Goal: Use online tool/utility: Utilize a website feature to perform a specific function

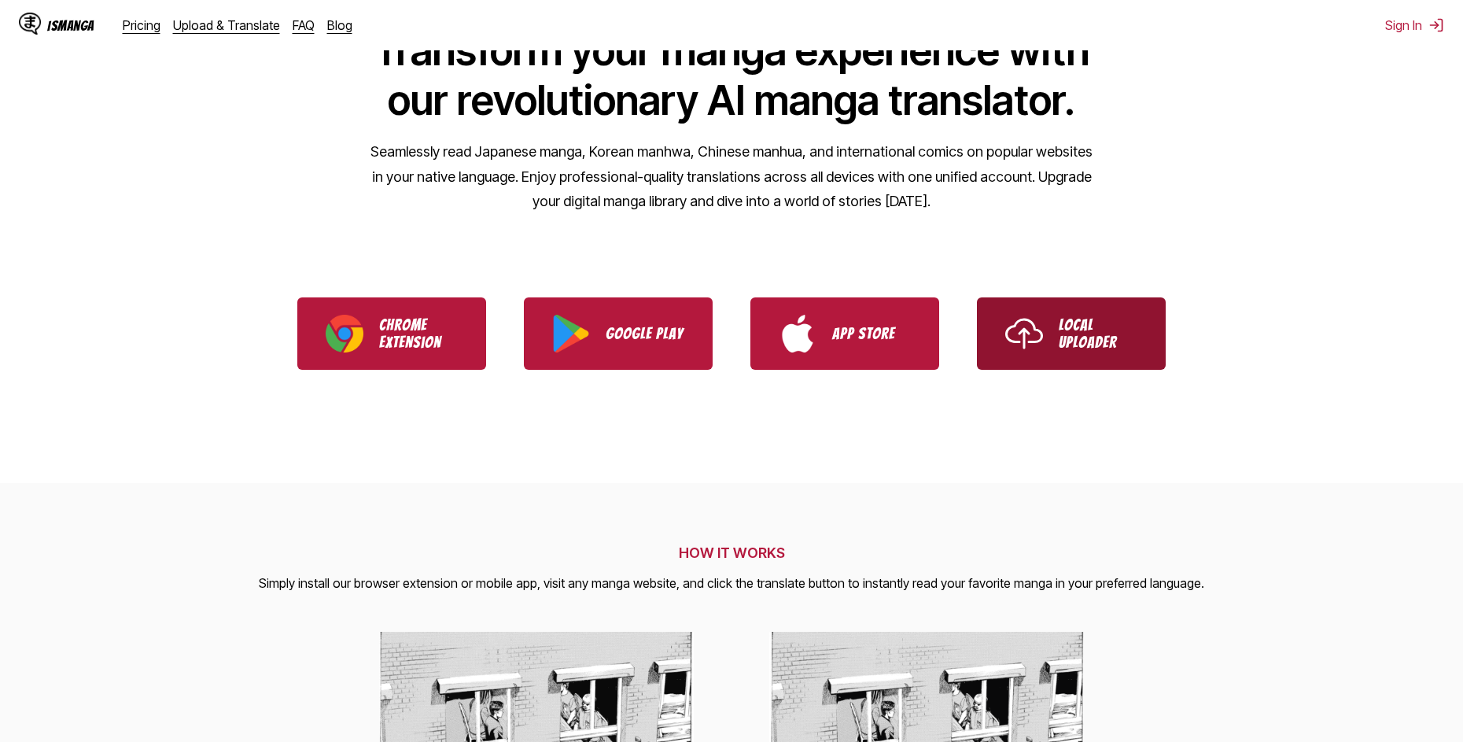
scroll to position [157, 0]
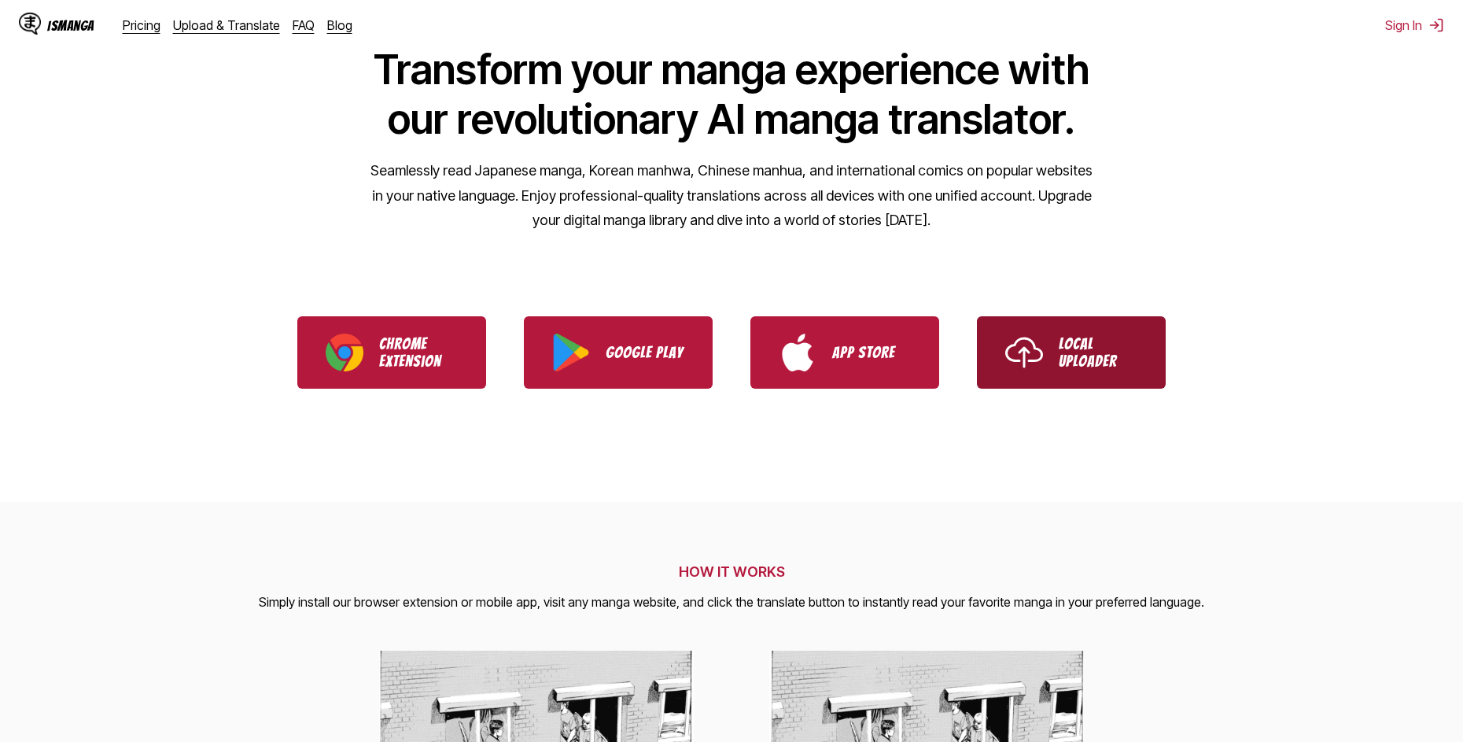
click at [1072, 352] on p "Local Uploader" at bounding box center [1098, 352] width 79 height 35
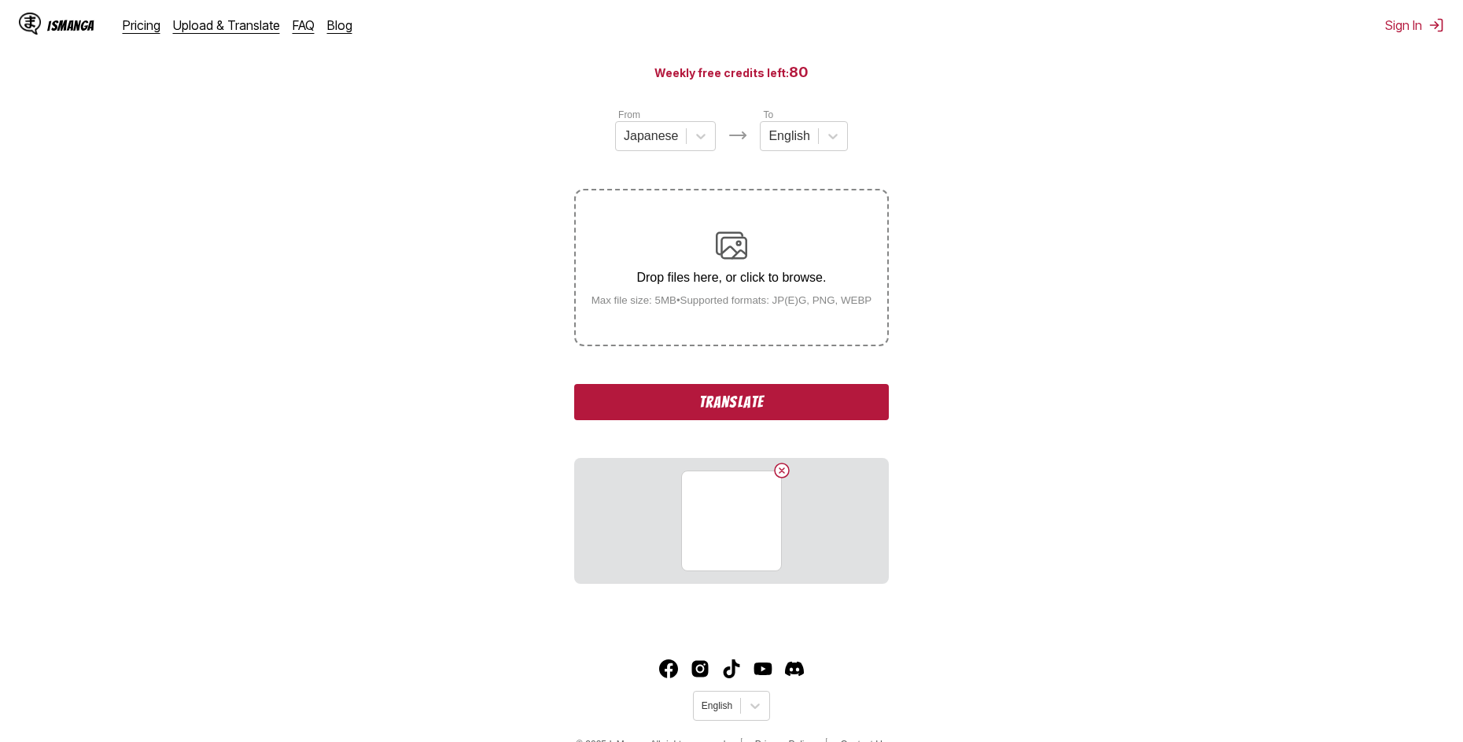
scroll to position [157, 0]
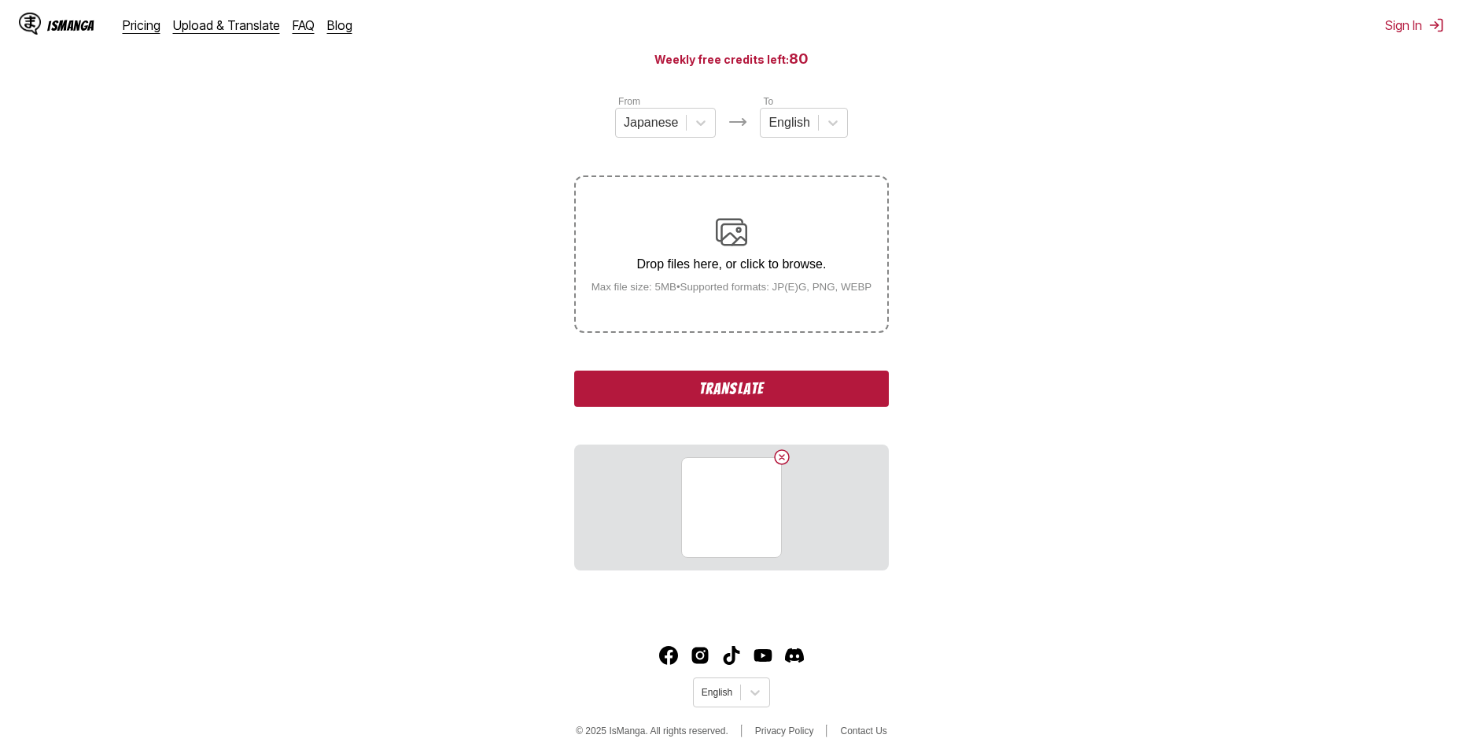
click at [810, 399] on button "Translate" at bounding box center [731, 389] width 315 height 36
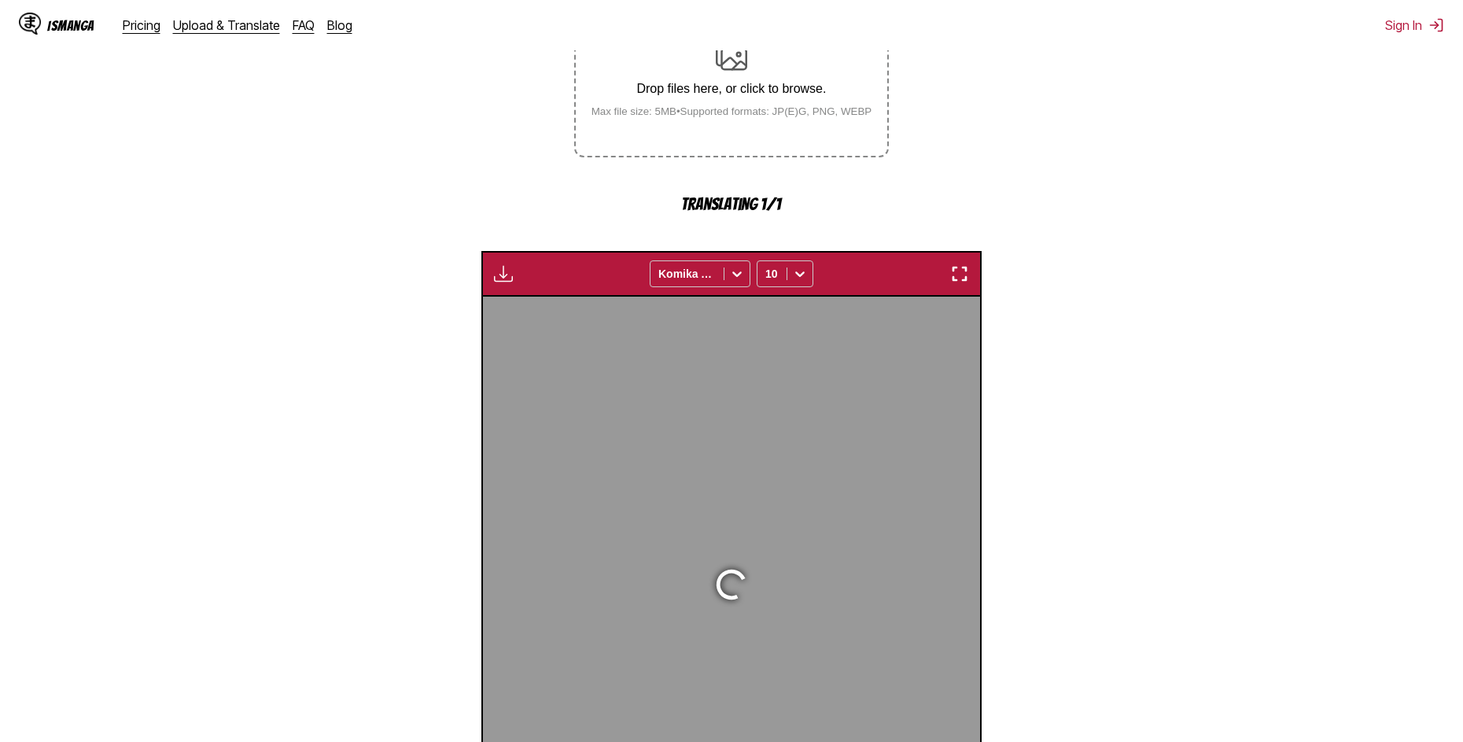
scroll to position [465, 0]
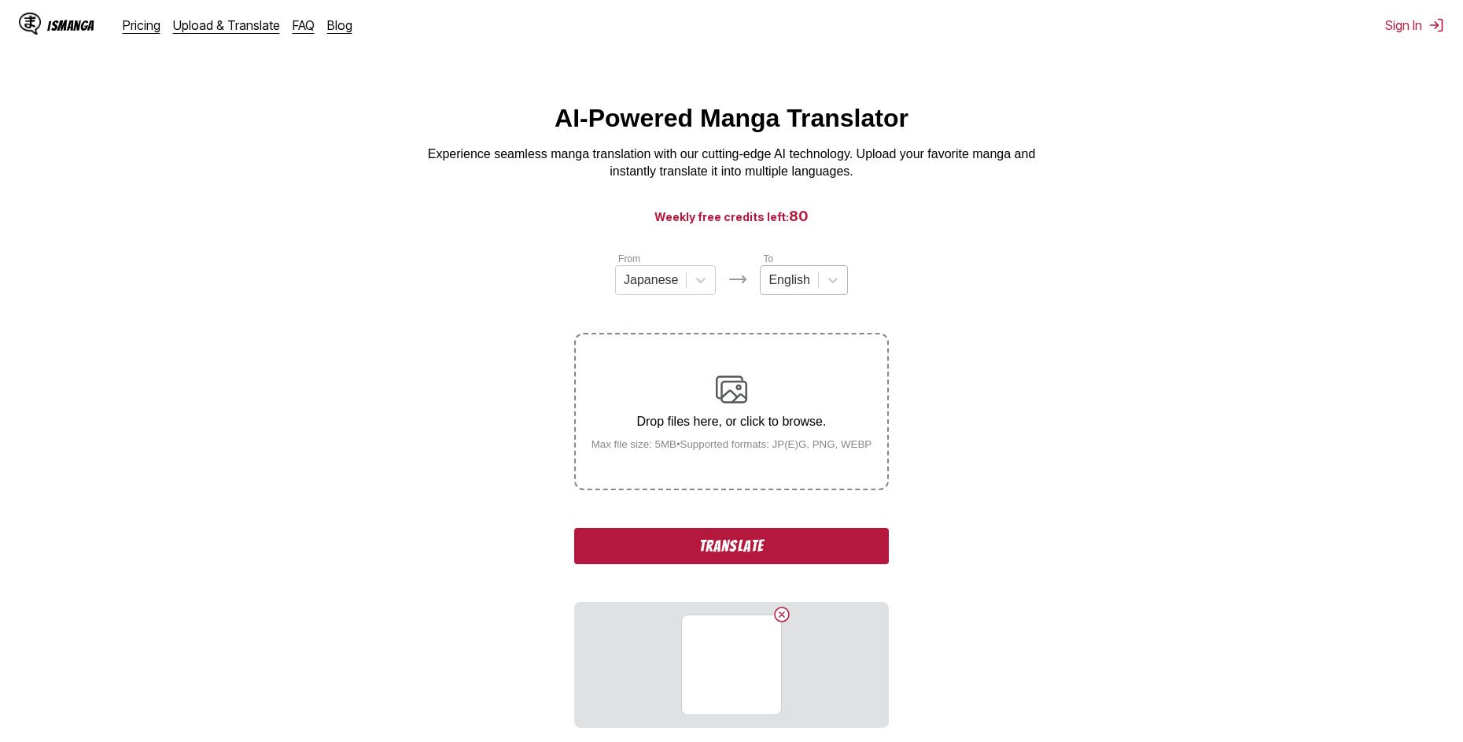
click at [814, 292] on div "English" at bounding box center [789, 280] width 57 height 24
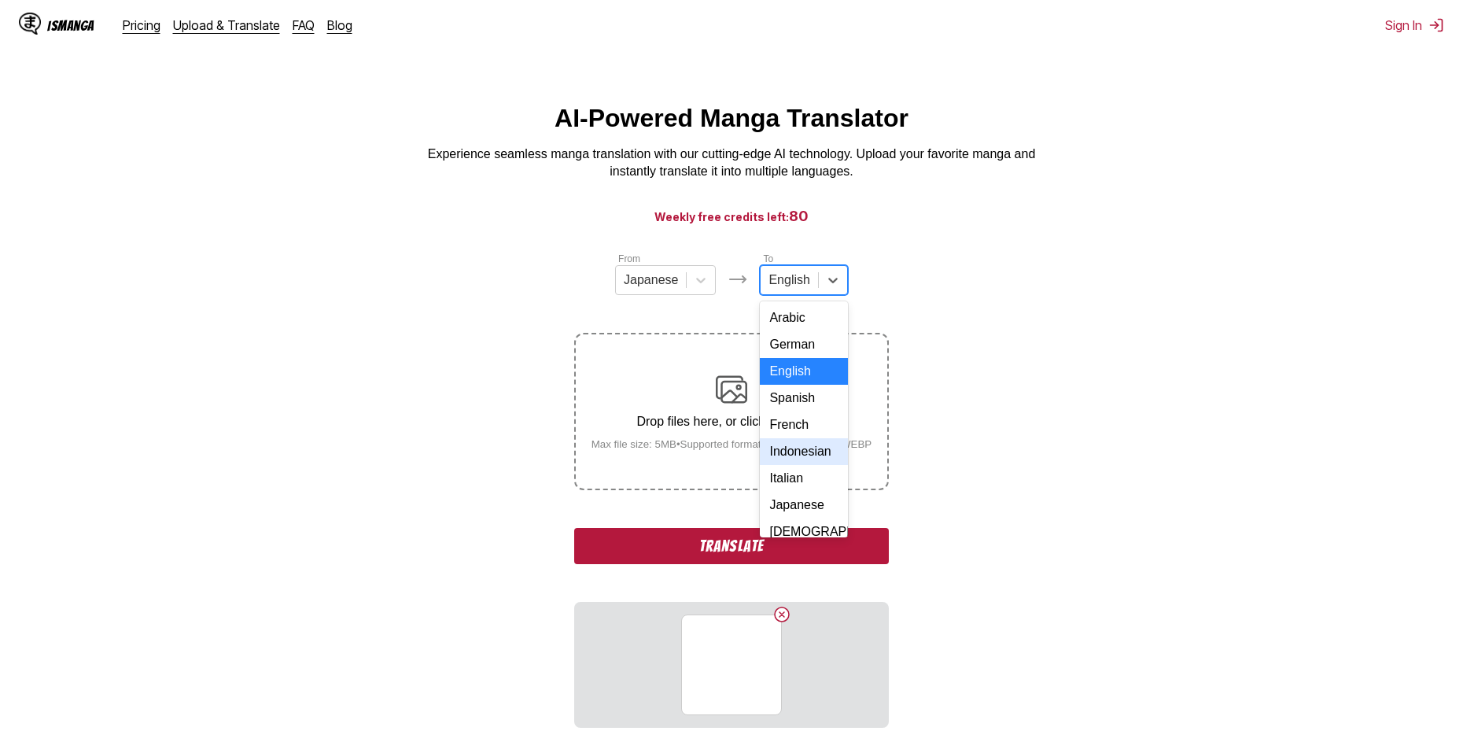
click at [812, 465] on div "Indonesian" at bounding box center [803, 451] width 87 height 27
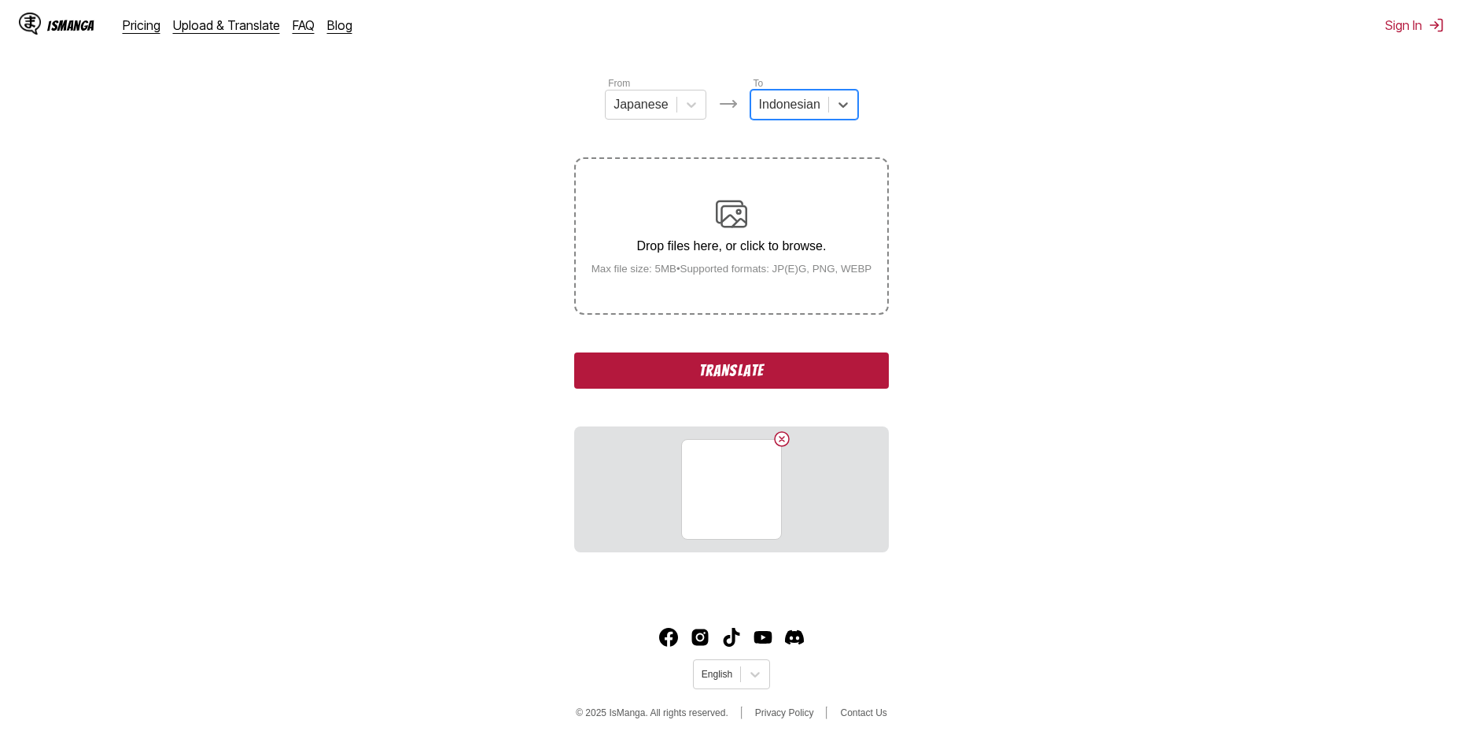
scroll to position [176, 0]
click at [710, 361] on button "Translate" at bounding box center [731, 370] width 315 height 36
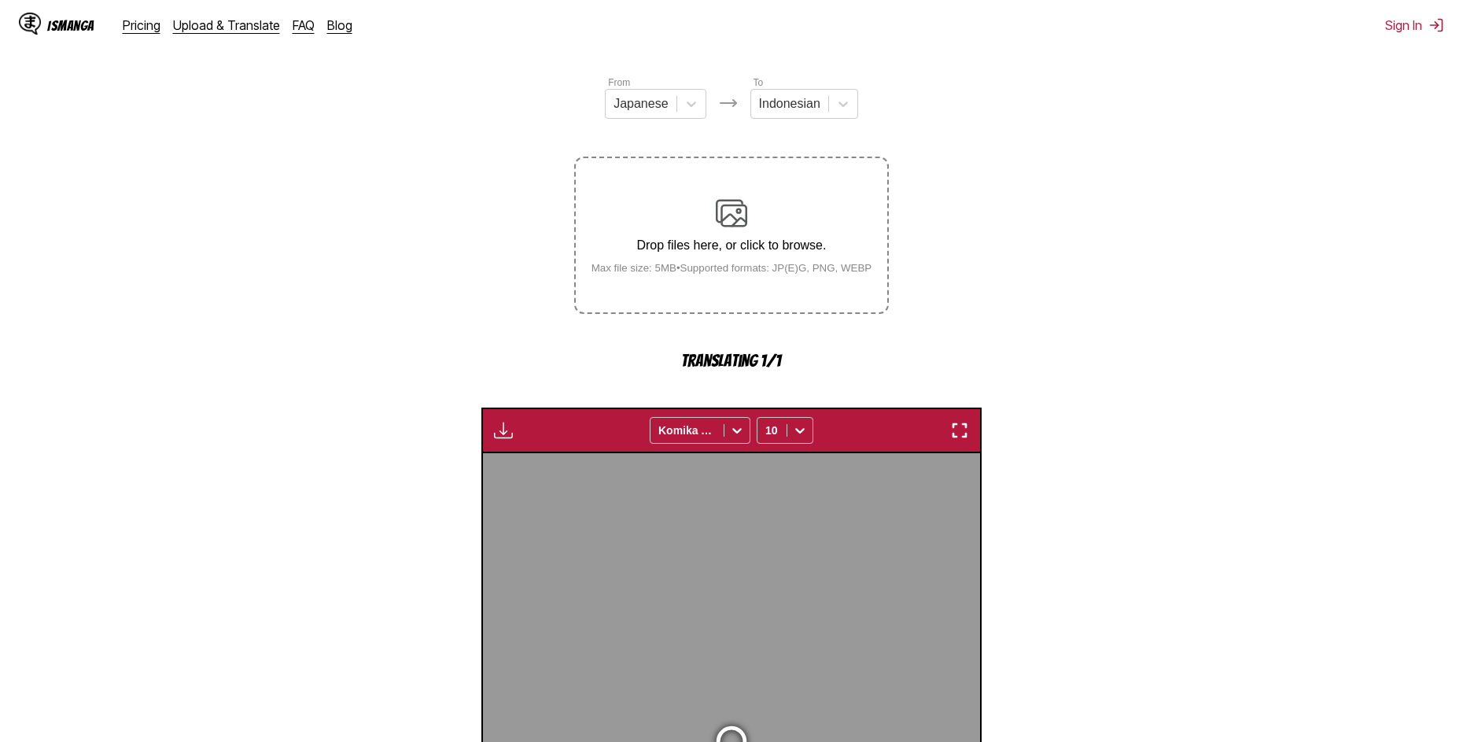
scroll to position [465, 0]
